Goal: Find specific page/section: Find specific page/section

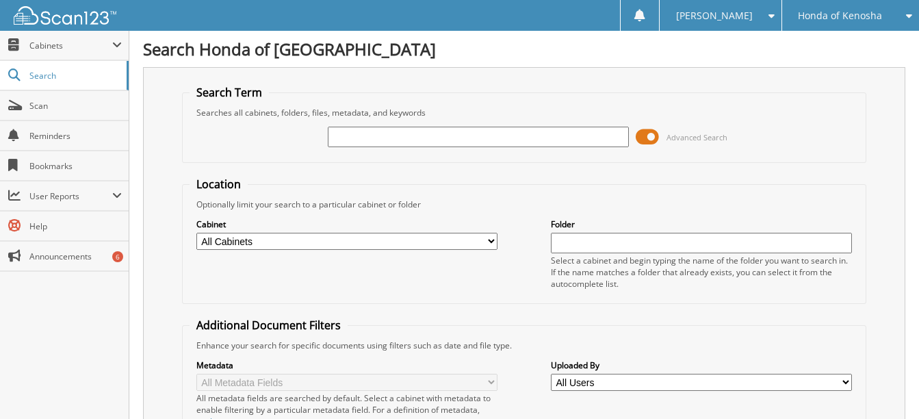
click at [463, 138] on input "text" at bounding box center [478, 137] width 301 height 21
type input "328557"
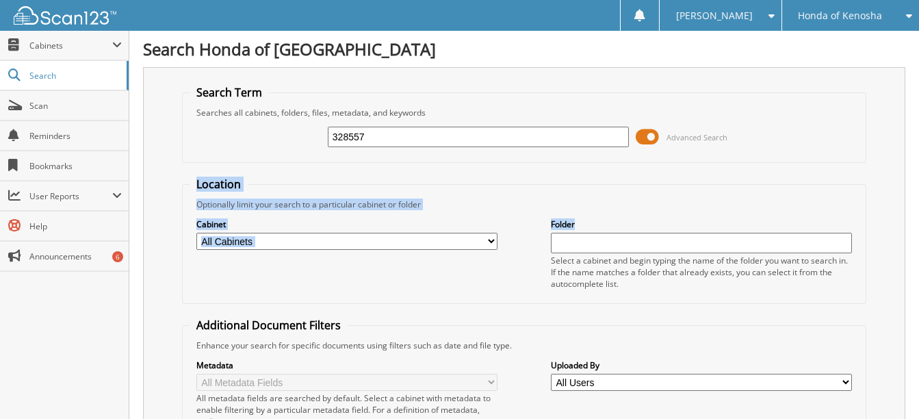
drag, startPoint x: 918, startPoint y: 127, endPoint x: 931, endPoint y: 246, distance: 119.1
click at [918, 246] on html "renee c. Settings Logout Honda of Kenosha Rapids Honda Sutton Ford Inc" at bounding box center [459, 322] width 919 height 644
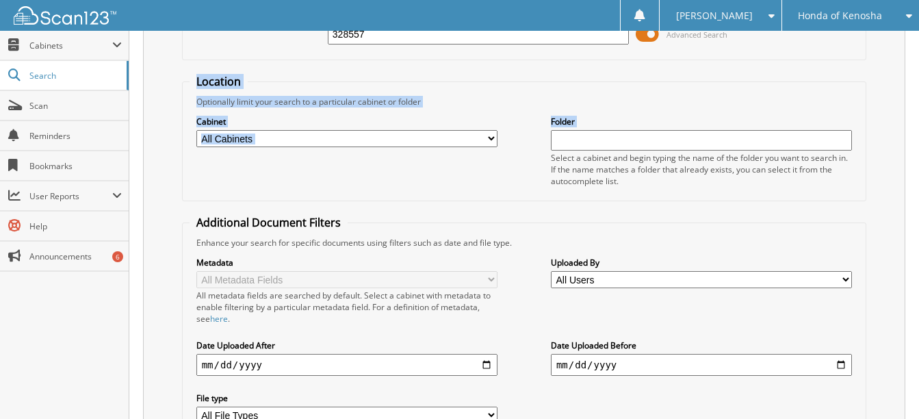
scroll to position [258, 0]
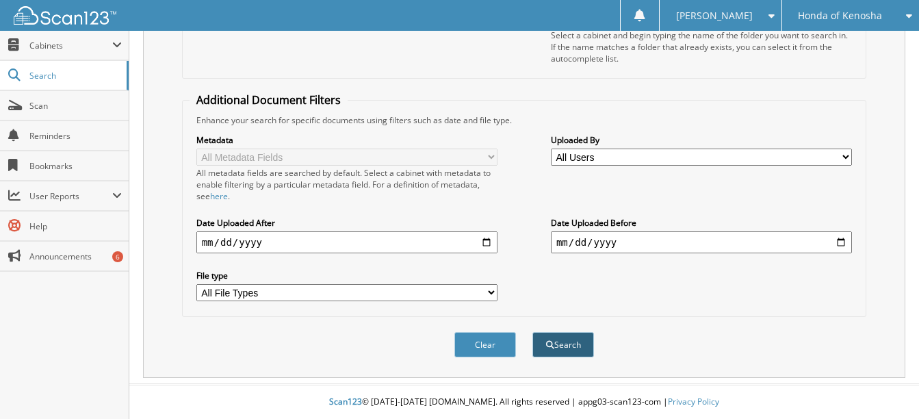
click at [558, 346] on button "Search" at bounding box center [563, 344] width 62 height 25
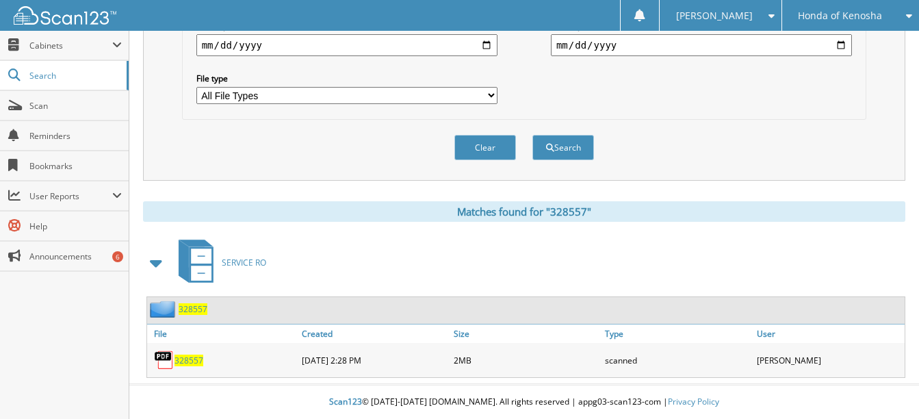
scroll to position [457, 0]
click at [202, 357] on span "328557" at bounding box center [189, 361] width 29 height 12
click at [198, 361] on span "328557" at bounding box center [189, 361] width 29 height 12
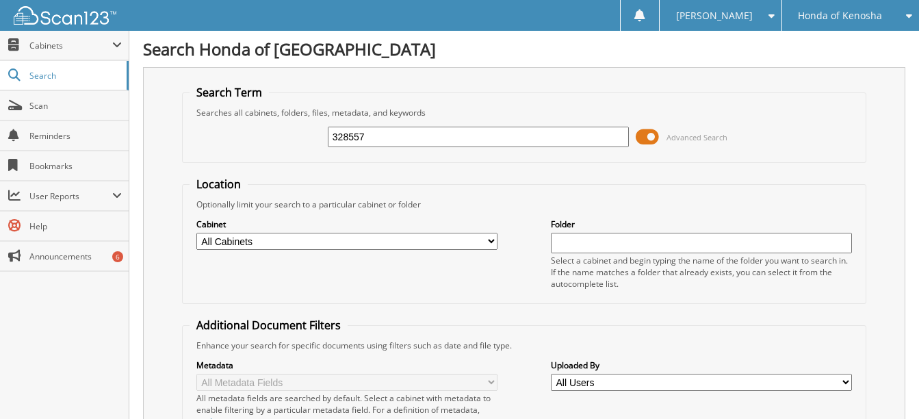
click at [376, 141] on input "328557" at bounding box center [478, 137] width 301 height 21
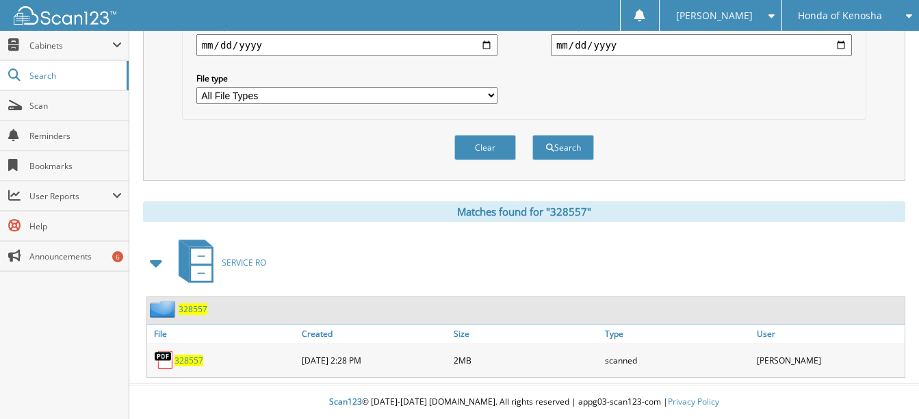
scroll to position [457, 0]
type input "328639"
click at [563, 144] on button "Search" at bounding box center [563, 147] width 62 height 25
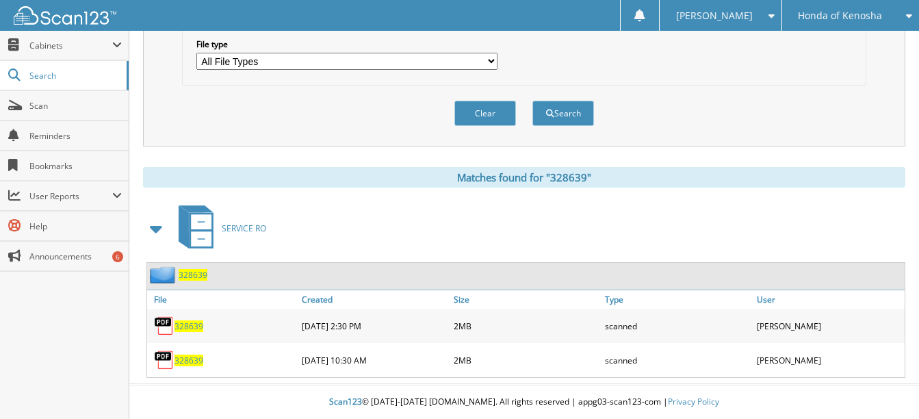
scroll to position [491, 0]
click at [180, 329] on span "328639" at bounding box center [189, 326] width 29 height 12
click at [188, 361] on span "328639" at bounding box center [189, 361] width 29 height 12
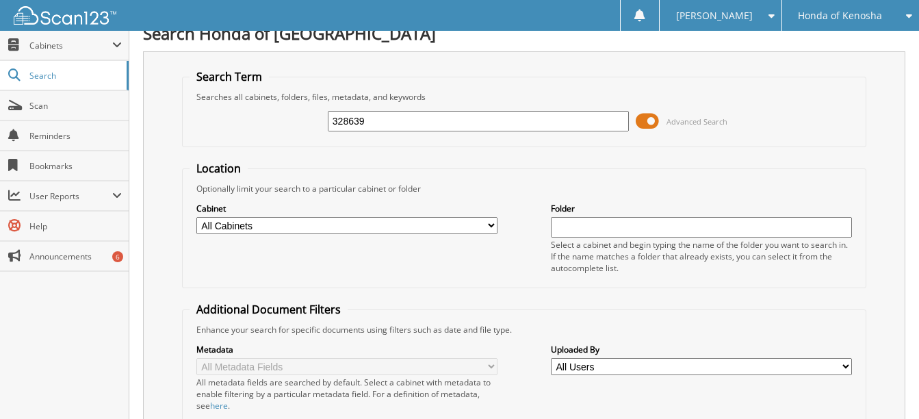
scroll to position [0, 0]
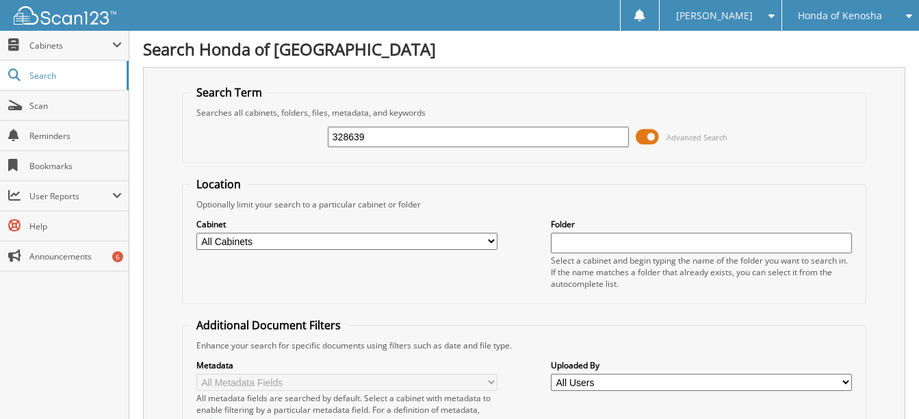
click at [430, 143] on input "328639" at bounding box center [478, 137] width 301 height 21
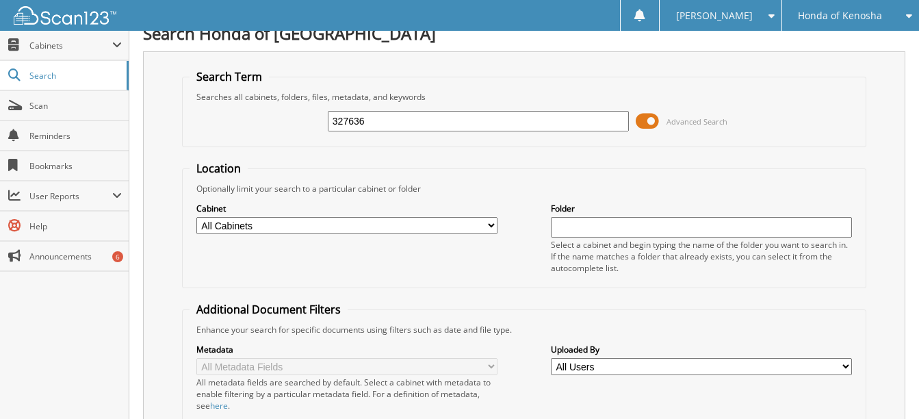
scroll to position [491, 0]
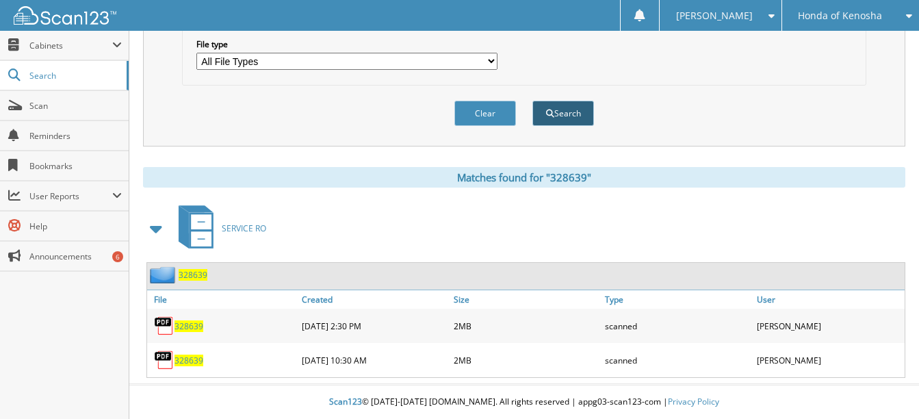
type input "327636"
click at [582, 113] on button "Search" at bounding box center [563, 113] width 62 height 25
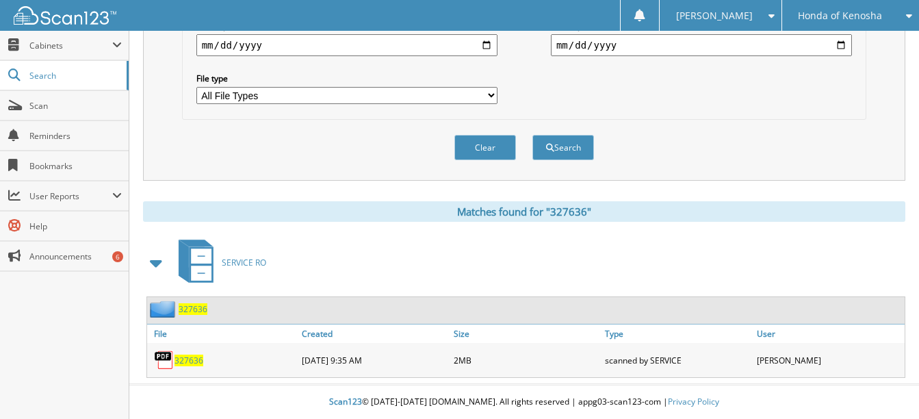
scroll to position [431, 0]
click at [196, 366] on span "327636" at bounding box center [189, 361] width 29 height 12
click at [201, 363] on span "327636" at bounding box center [189, 361] width 29 height 12
click at [856, 14] on span "Honda of Kenosha" at bounding box center [840, 16] width 84 height 8
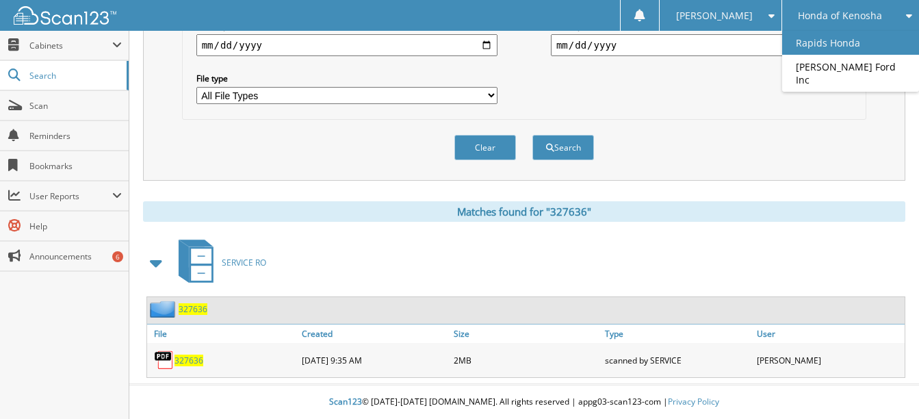
click at [827, 44] on link "Rapids Honda" at bounding box center [850, 43] width 137 height 24
